Goal: Task Accomplishment & Management: Manage account settings

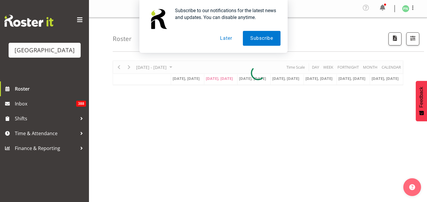
click at [226, 38] on button "Later" at bounding box center [226, 38] width 27 height 15
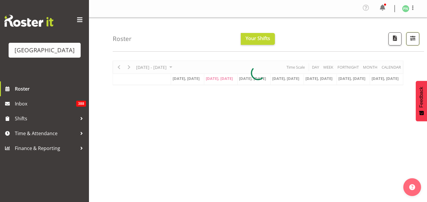
click at [413, 42] on span "button" at bounding box center [413, 38] width 8 height 8
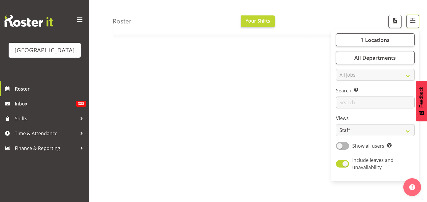
scroll to position [98, 0]
click at [336, 149] on span at bounding box center [342, 145] width 13 height 7
click at [336, 147] on input "Show all users Show only rostered employees" at bounding box center [338, 145] width 4 height 4
checkbox input "true"
click at [406, 136] on select "Staff Role Shift - Horizontal Shift - Vertical Staff - Location" at bounding box center [375, 130] width 79 height 12
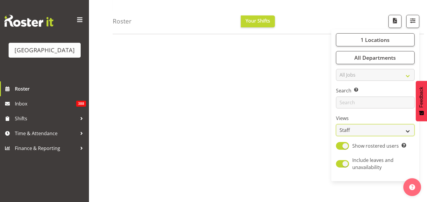
select select "shiftH"
click at [336, 136] on select "Staff Role Shift - Horizontal Shift - Vertical Staff - Location" at bounding box center [375, 130] width 79 height 12
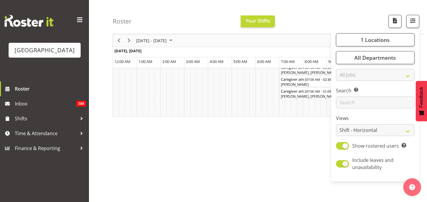
click at [331, 164] on div "1 Locations [GEOGRAPHIC_DATA] Kitchen [GEOGRAPHIC_DATA] Select All Deselect All…" at bounding box center [375, 104] width 88 height 147
click at [327, 29] on div "Roster Your Shifts 1 Locations [GEOGRAPHIC_DATA] Kitchen [GEOGRAPHIC_DATA] Sele…" at bounding box center [268, 17] width 311 height 34
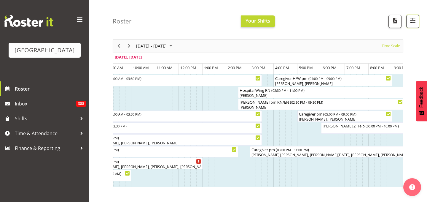
click at [409, 24] on span "button" at bounding box center [413, 21] width 8 height 8
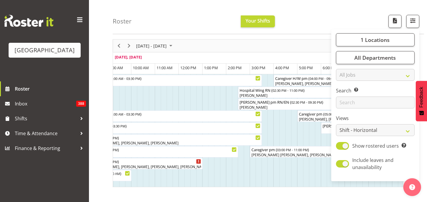
click at [285, 27] on div "Roster Your Shifts 1 Locations [GEOGRAPHIC_DATA] Kitchen [GEOGRAPHIC_DATA] Sele…" at bounding box center [268, 17] width 311 height 34
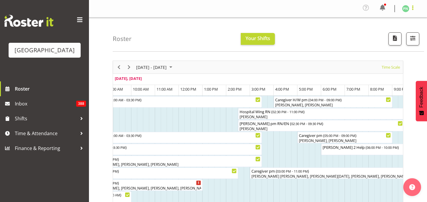
click at [412, 8] on span at bounding box center [412, 7] width 7 height 7
click at [364, 38] on link "Log Out" at bounding box center [387, 32] width 57 height 11
